Goal: Transaction & Acquisition: Purchase product/service

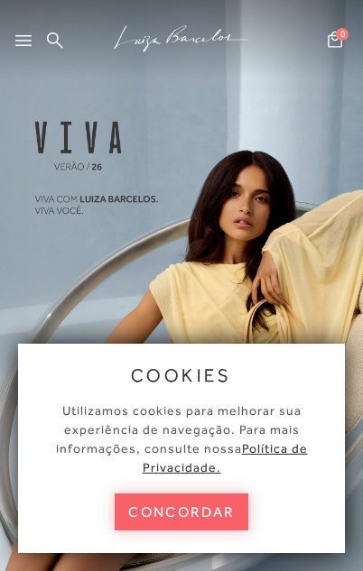
click at [205, 525] on button "concordar" at bounding box center [182, 512] width 134 height 37
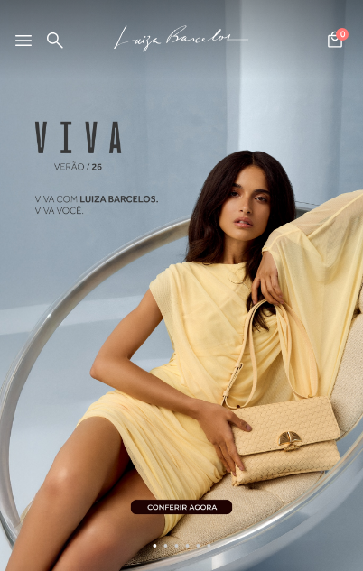
click at [30, 45] on icon at bounding box center [23, 40] width 16 height 11
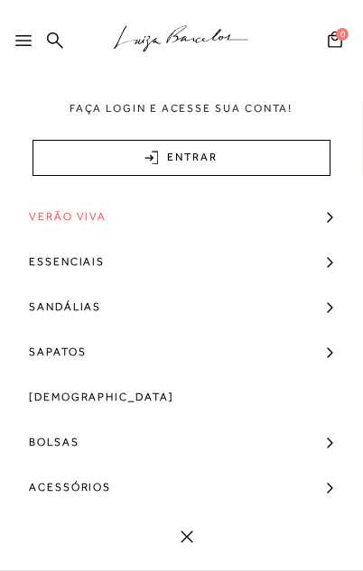
click at [186, 306] on link "Sandálias" at bounding box center [181, 306] width 363 height 45
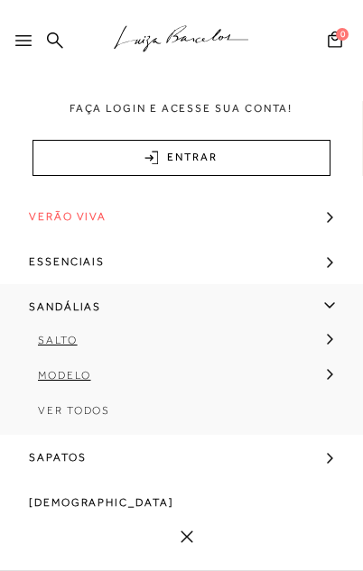
click at [76, 422] on link "Ver Todos" at bounding box center [181, 417] width 363 height 35
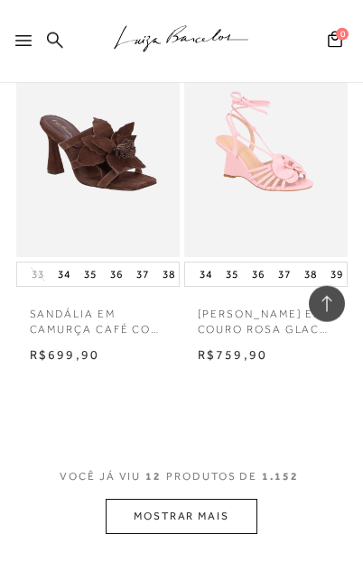
click at [217, 500] on button "MOSTRAR MAIS" at bounding box center [182, 516] width 152 height 35
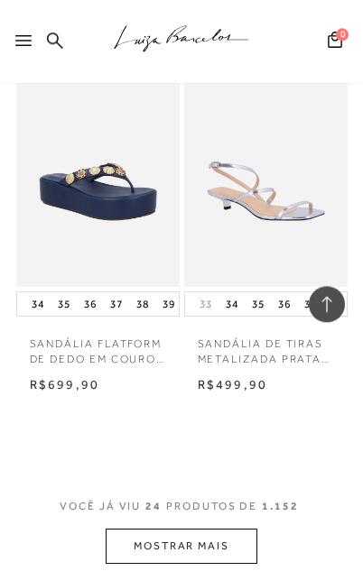
scroll to position [4158, 0]
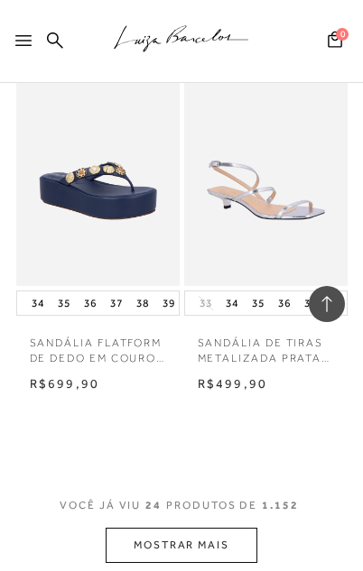
click at [225, 528] on button "MOSTRAR MAIS" at bounding box center [182, 545] width 152 height 35
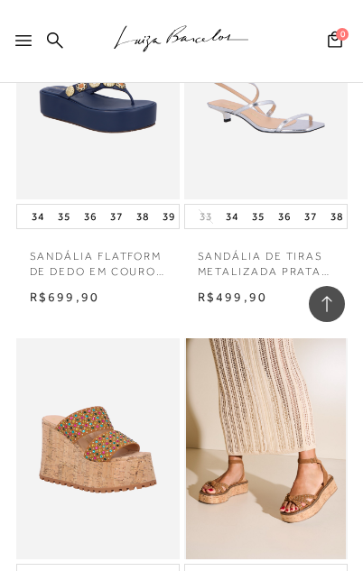
scroll to position [4245, 0]
click at [288, 447] on img at bounding box center [266, 448] width 160 height 221
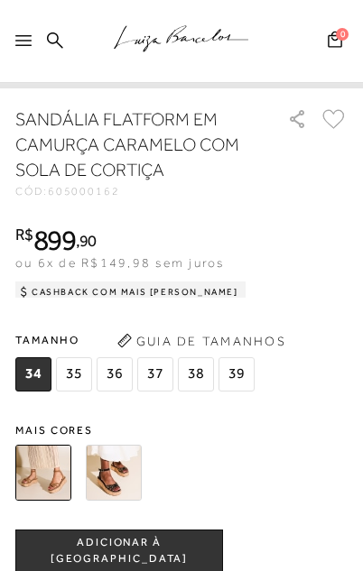
scroll to position [643, 0]
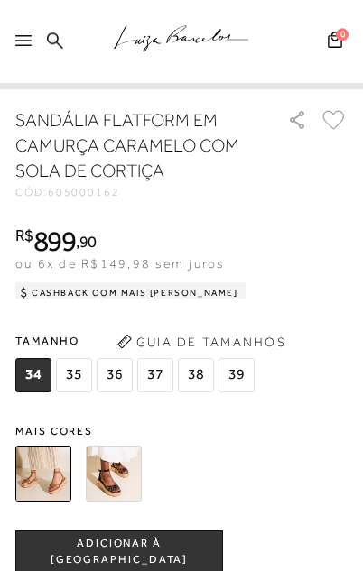
click at [125, 488] on img at bounding box center [114, 474] width 56 height 56
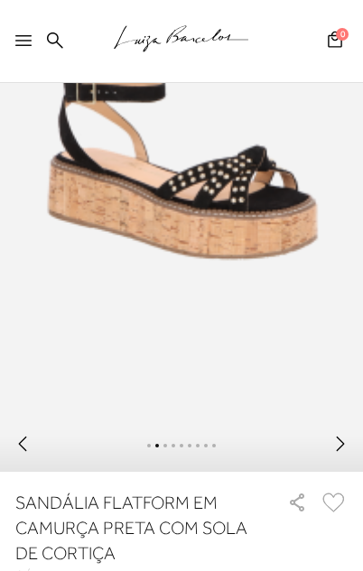
scroll to position [472, 0]
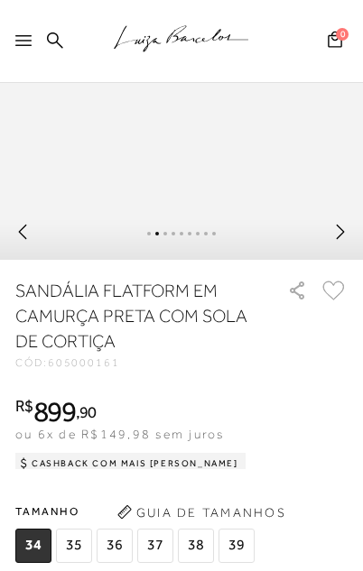
click at [169, 559] on span "37" at bounding box center [155, 546] width 36 height 34
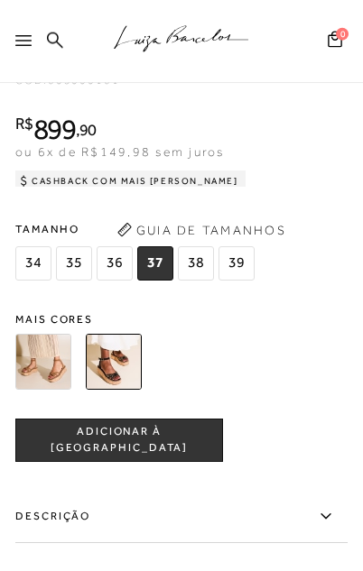
click at [162, 462] on button "ADICIONAR À [GEOGRAPHIC_DATA]" at bounding box center [119, 440] width 208 height 43
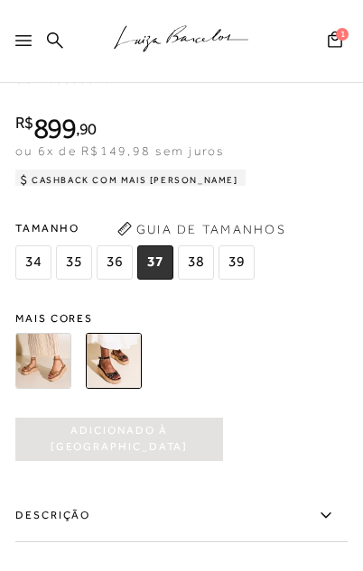
scroll to position [0, 0]
click at [350, 48] on div ".a{fill-rule:evenodd;stroke:#000!important;stroke-width:0!important;}" at bounding box center [201, 41] width 324 height 83
click at [347, 50] on div ".a{fill-rule:evenodd;stroke:#000!important;stroke-width:0!important;}" at bounding box center [201, 41] width 324 height 83
click at [337, 44] on icon at bounding box center [334, 38] width 17 height 21
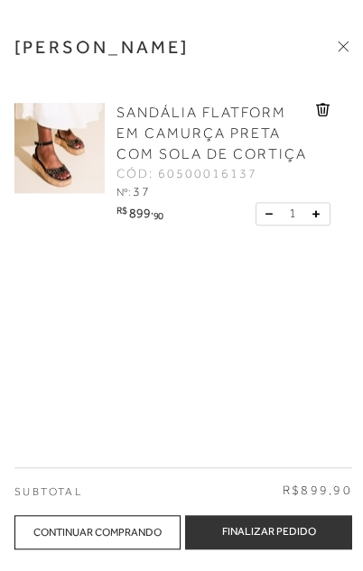
scroll to position [312, 0]
click at [40, 132] on img at bounding box center [59, 148] width 90 height 90
click at [233, 125] on span "SANDÁLIA FLATFORM EM CAMURÇA PRETA COM SOLA DE CORTIÇA" at bounding box center [211, 134] width 190 height 58
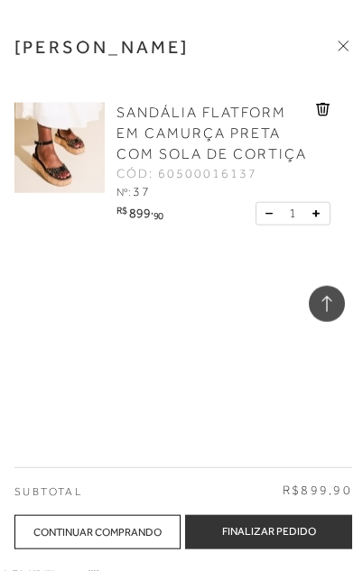
scroll to position [1410, 0]
click at [157, 142] on span "SANDÁLIA FLATFORM EM CAMURÇA PRETA COM SOLA DE CORTIÇA" at bounding box center [211, 134] width 190 height 58
click at [162, 162] on span "SANDÁLIA FLATFORM EM CAMURÇA PRETA COM SOLA DE CORTIÇA" at bounding box center [211, 134] width 190 height 58
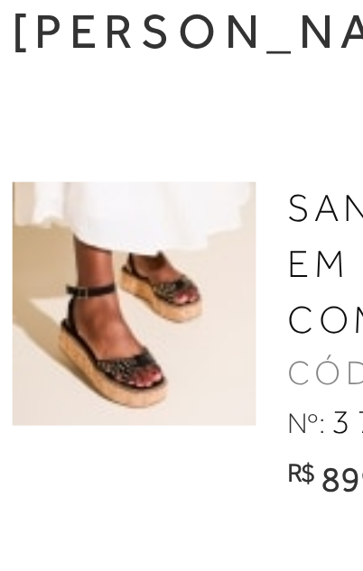
scroll to position [19, 0]
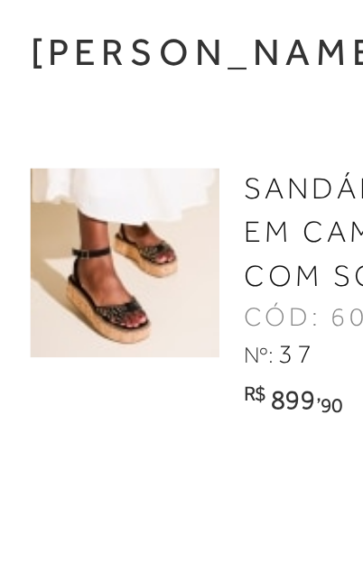
click at [99, 226] on div "SANDÁLIA FLATFORM EM CAMURÇA PRETA COM SOLA DE CORTIÇA CÓD: 60500016137 Nº: 37 …" at bounding box center [172, 169] width 316 height 168
